Goal: Task Accomplishment & Management: Use online tool/utility

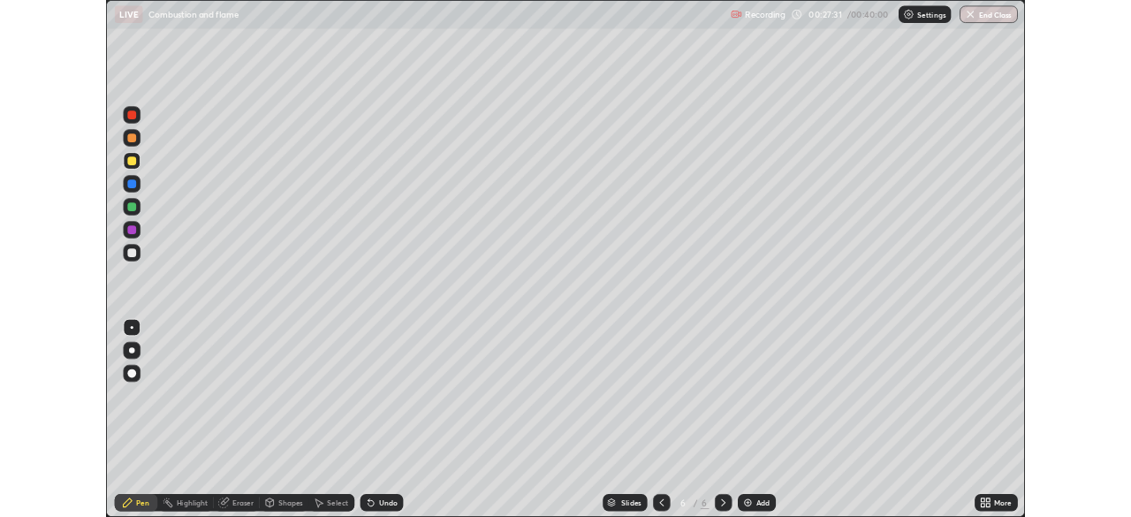
scroll to position [636, 1131]
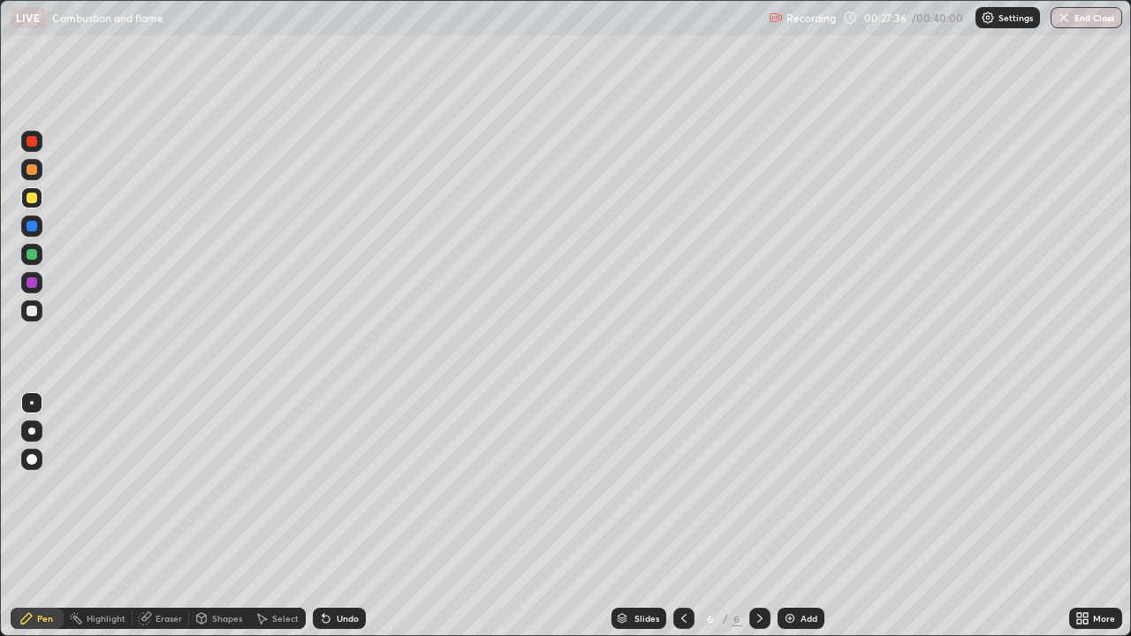
click at [32, 228] on div at bounding box center [31, 226] width 11 height 11
click at [26, 278] on div at bounding box center [31, 282] width 11 height 11
click at [29, 310] on div at bounding box center [31, 311] width 11 height 11
click at [33, 225] on div at bounding box center [31, 226] width 11 height 11
click at [31, 199] on div at bounding box center [31, 198] width 11 height 11
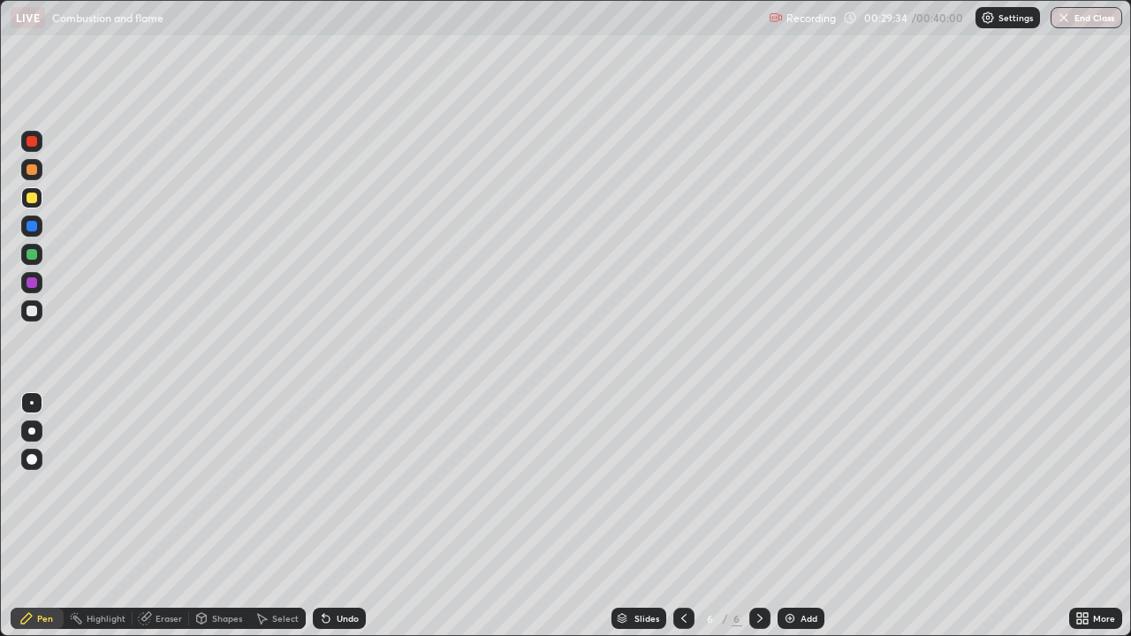
click at [791, 619] on img at bounding box center [790, 618] width 14 height 14
click at [32, 196] on div at bounding box center [31, 198] width 11 height 11
click at [32, 223] on div at bounding box center [31, 226] width 11 height 11
click at [34, 254] on div at bounding box center [31, 254] width 11 height 11
click at [35, 310] on div at bounding box center [31, 311] width 11 height 11
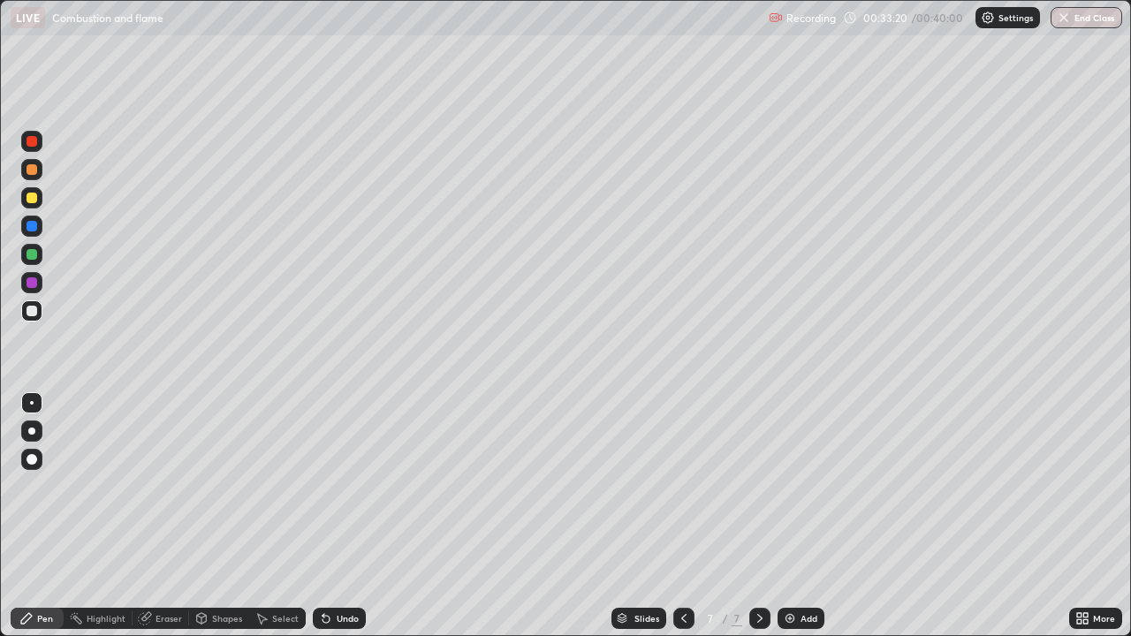
click at [34, 252] on div at bounding box center [31, 254] width 11 height 11
click at [34, 310] on div at bounding box center [31, 311] width 11 height 11
click at [32, 255] on div at bounding box center [31, 254] width 11 height 11
click at [32, 231] on div at bounding box center [31, 226] width 11 height 11
click at [329, 627] on div "Undo" at bounding box center [339, 618] width 53 height 21
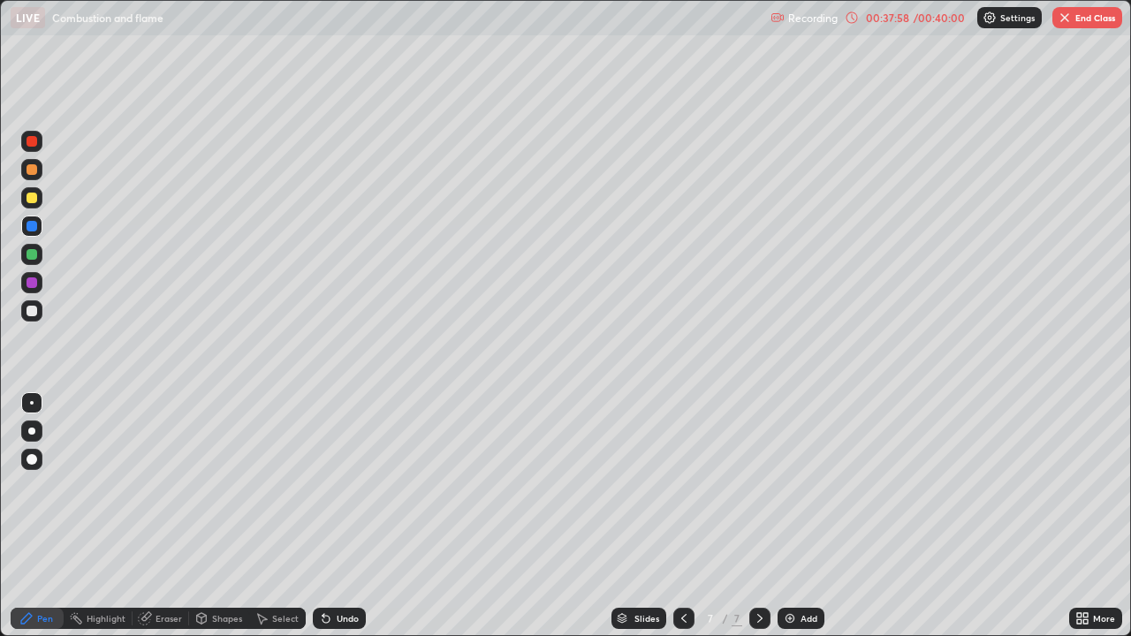
click at [331, 626] on div "Undo" at bounding box center [339, 618] width 53 height 21
click at [334, 626] on div "Undo" at bounding box center [339, 618] width 53 height 21
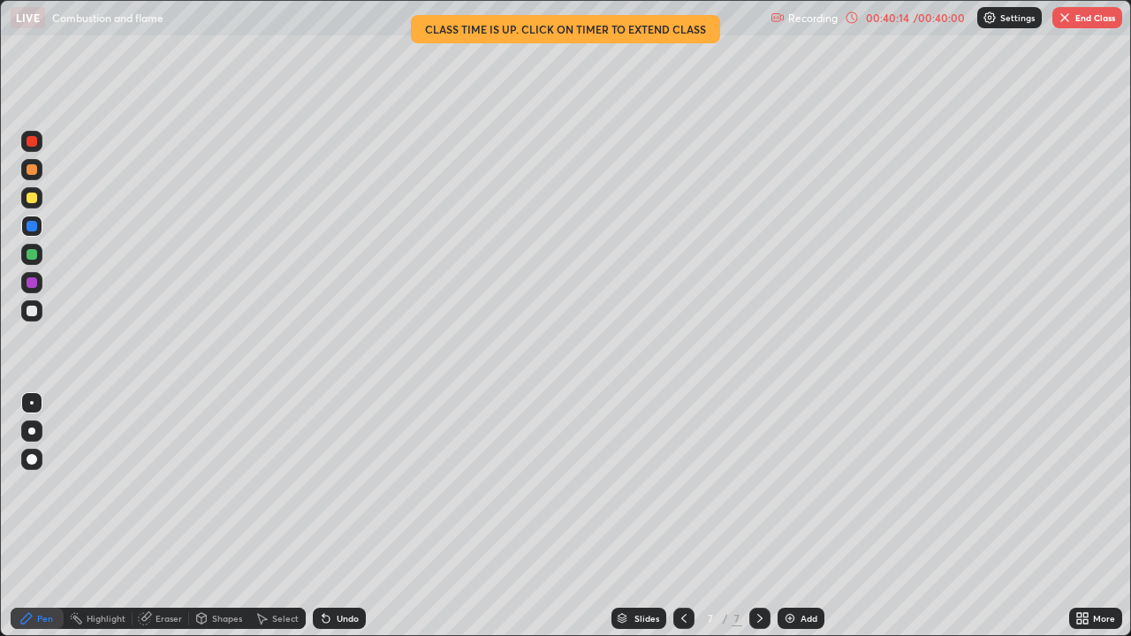
click at [1078, 19] on button "End Class" at bounding box center [1087, 17] width 70 height 21
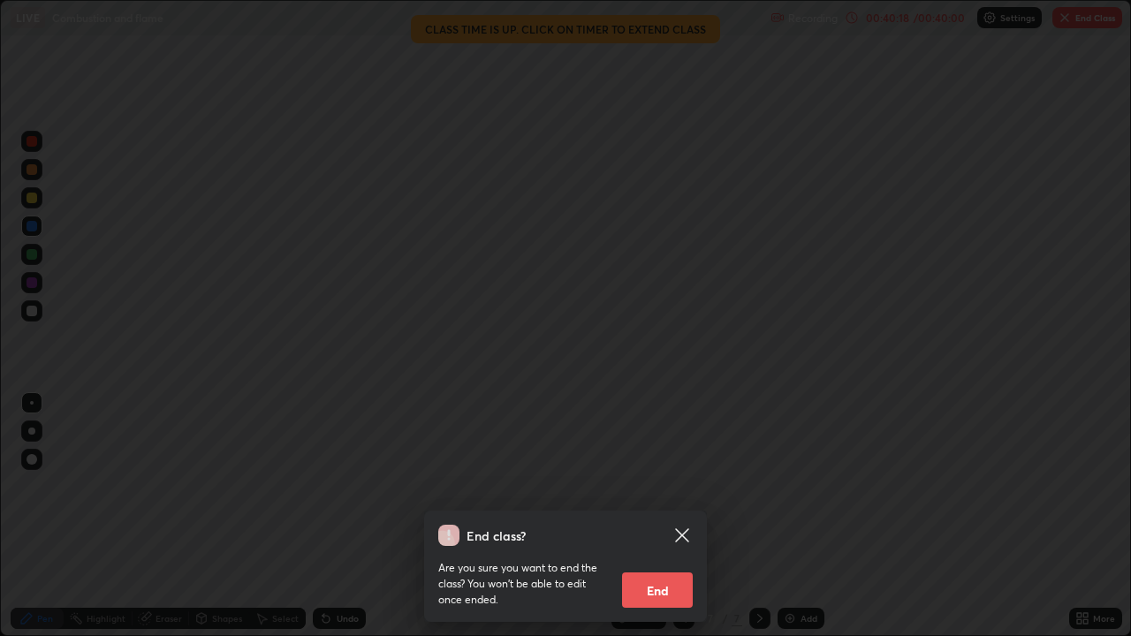
click at [632, 396] on div "End class? Are you sure you want to end the class? You won’t be able to edit on…" at bounding box center [565, 318] width 1131 height 636
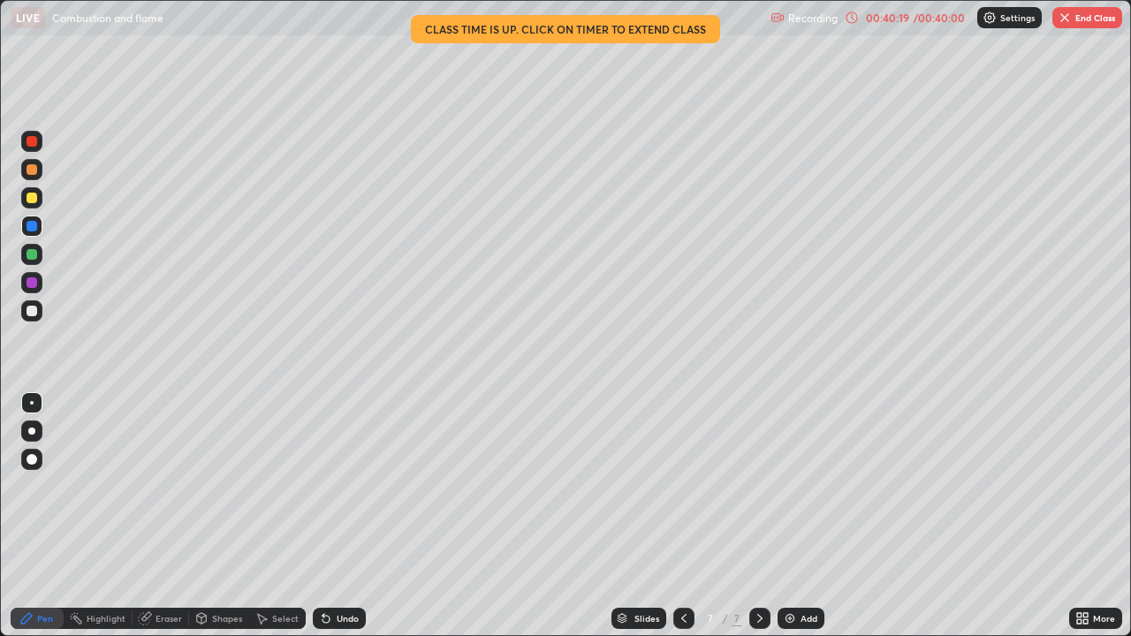
click at [1077, 24] on button "End Class" at bounding box center [1087, 17] width 70 height 21
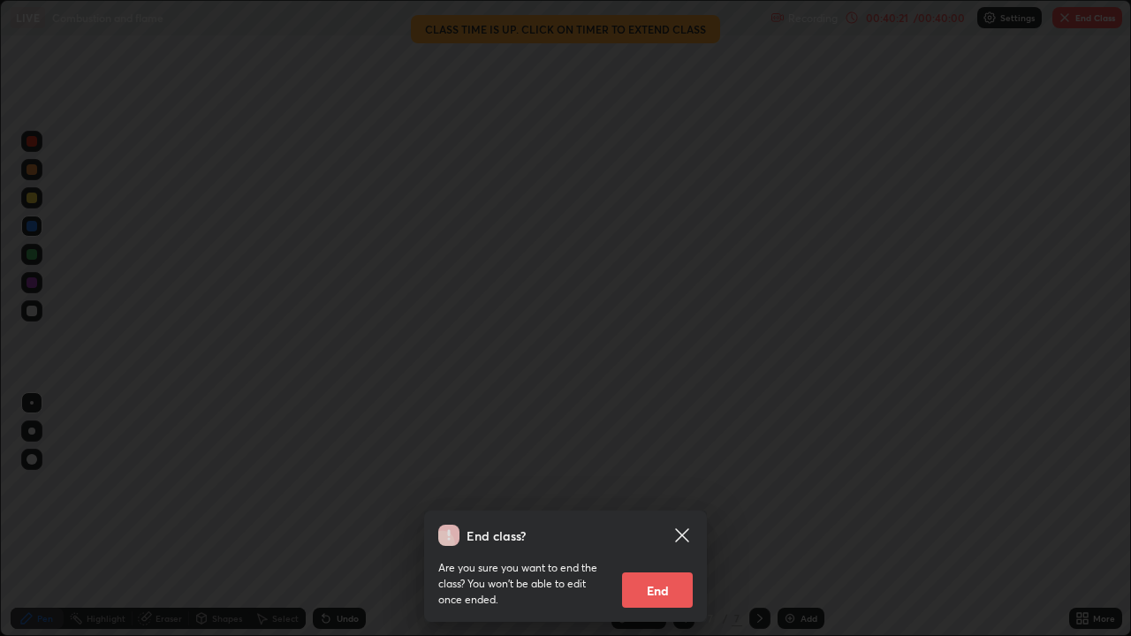
click at [666, 592] on button "End" at bounding box center [657, 589] width 71 height 35
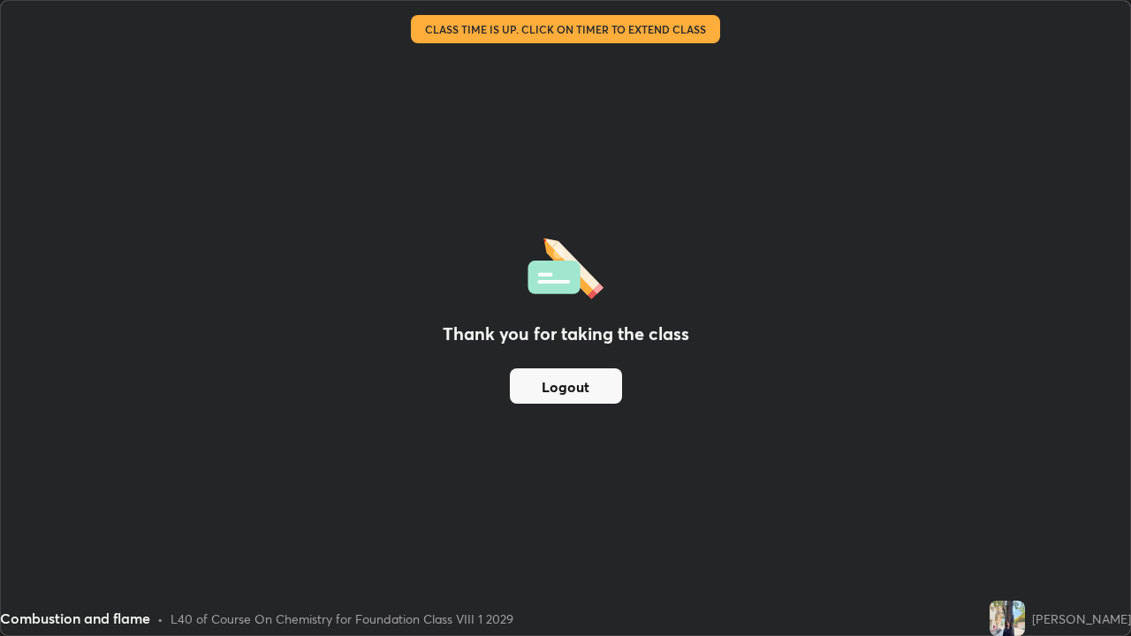
click at [610, 389] on button "Logout" at bounding box center [566, 385] width 112 height 35
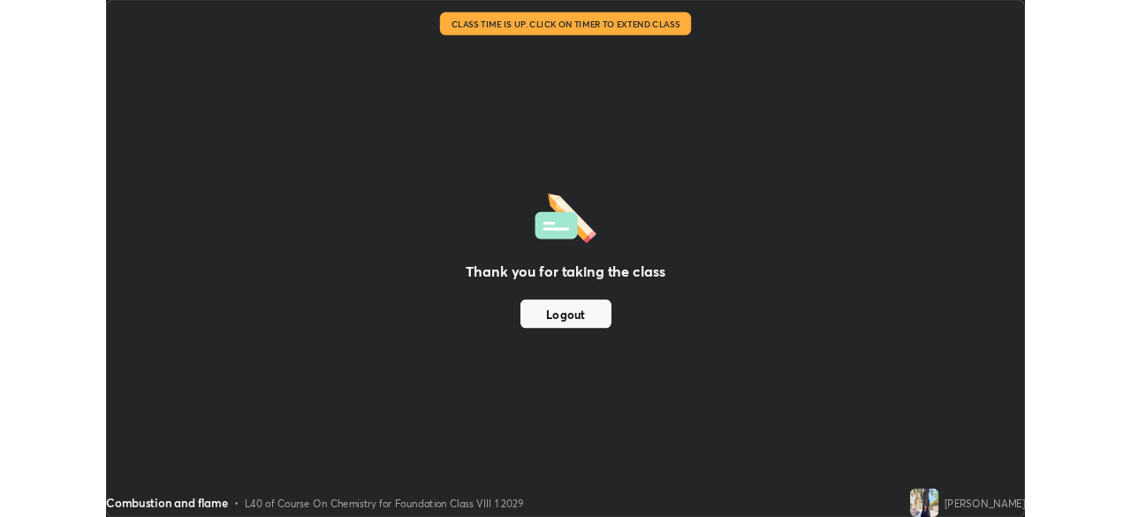
scroll to position [87816, 87202]
